Goal: Task Accomplishment & Management: Manage account settings

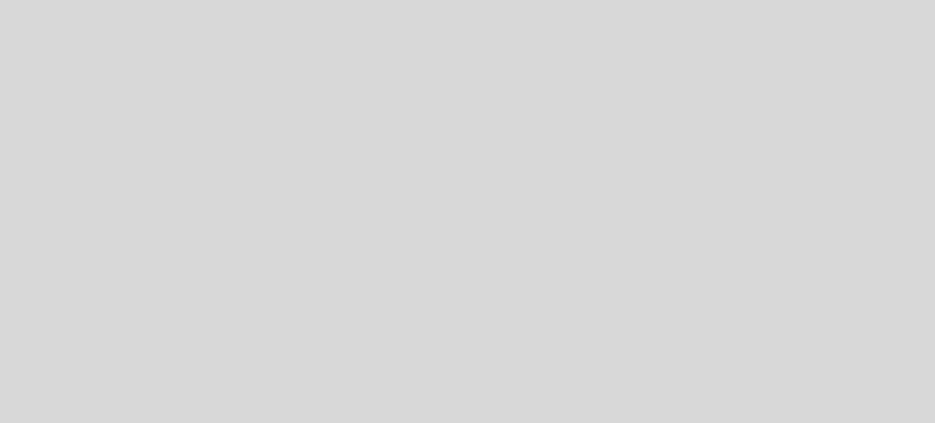
select select "es"
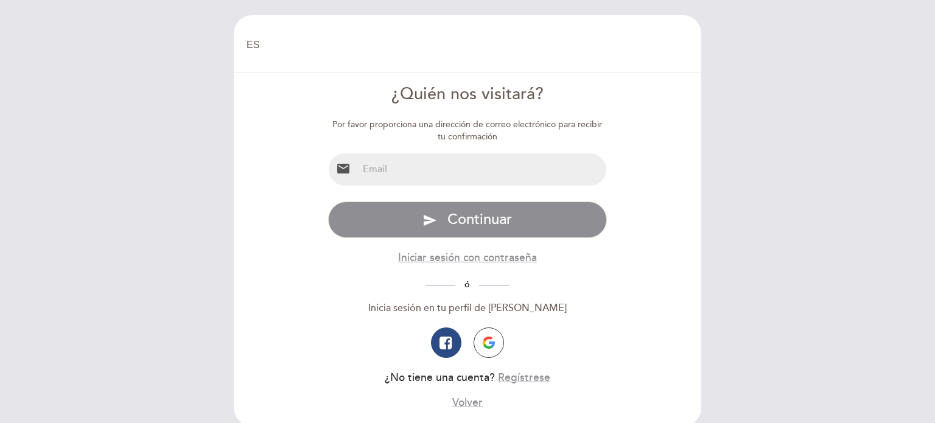
click at [401, 170] on input "email" at bounding box center [482, 169] width 249 height 32
type input "[EMAIL_ADDRESS][DOMAIN_NAME]"
click at [328, 202] on button "send Continuar" at bounding box center [467, 220] width 279 height 37
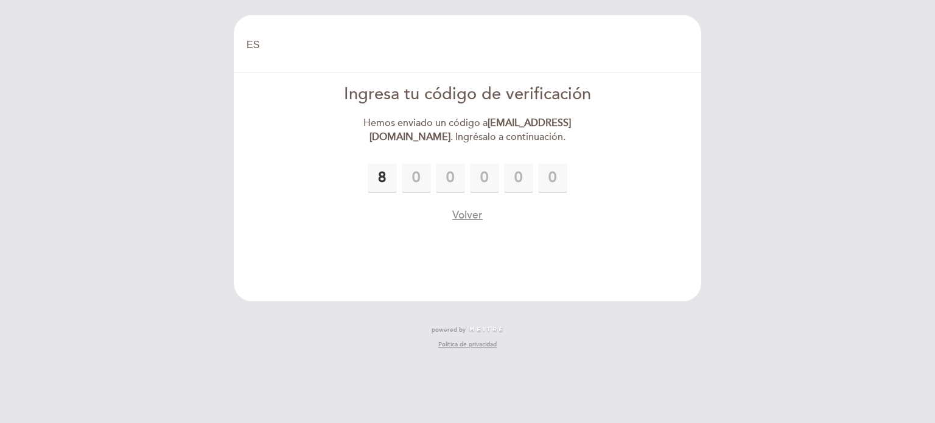
type input "8"
type input "2"
type input "5"
type input "6"
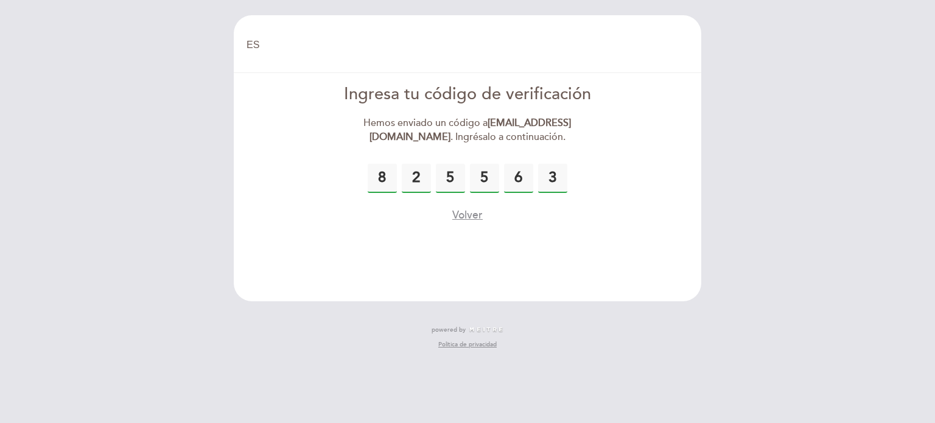
type input "3"
